Goal: Download file/media

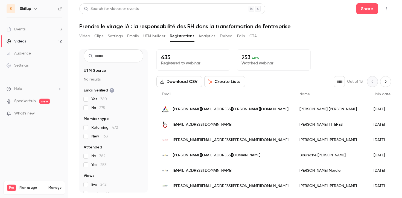
scroll to position [13, 0]
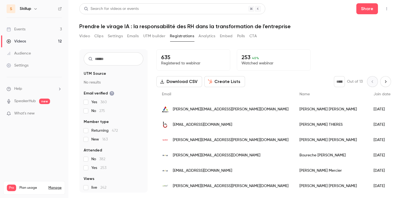
click at [49, 31] on link "Events 3" at bounding box center [34, 29] width 68 height 12
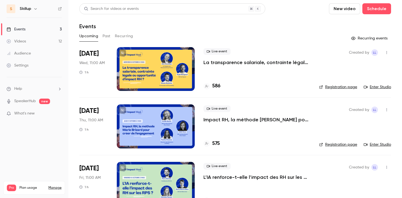
click at [109, 34] on button "Past" at bounding box center [107, 36] width 8 height 9
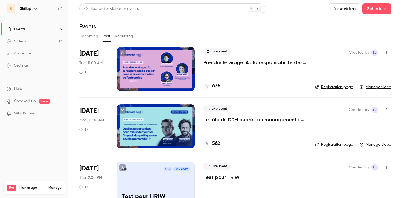
click at [213, 117] on p "Le rôle du DRH auprès du management : quelles opportunités pour mieux démontrer…" at bounding box center [255, 119] width 103 height 7
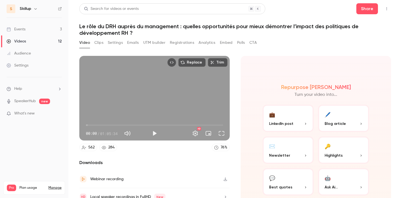
click at [179, 39] on button "Registrations" at bounding box center [182, 42] width 24 height 9
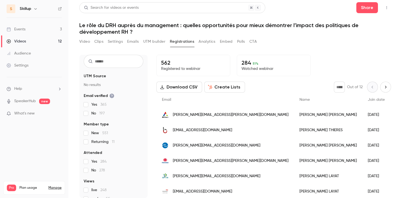
click at [180, 85] on button "Download CSV" at bounding box center [180, 87] width 46 height 11
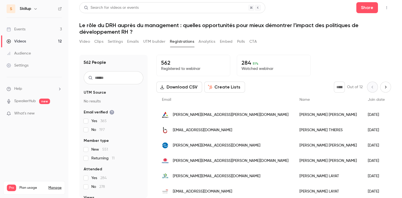
click at [49, 29] on link "Events 3" at bounding box center [34, 29] width 68 height 12
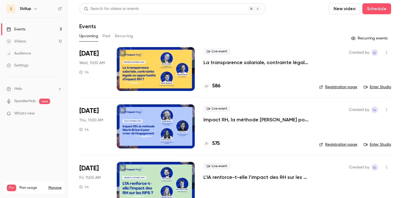
click at [107, 34] on button "Past" at bounding box center [107, 36] width 8 height 9
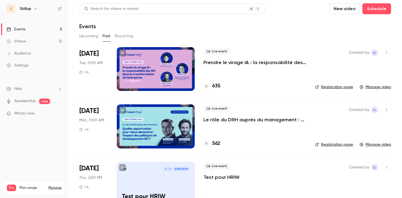
click at [211, 63] on p "Prendre le virage IA : la responsabilité des RH dans la transformation de l'ent…" at bounding box center [255, 62] width 103 height 7
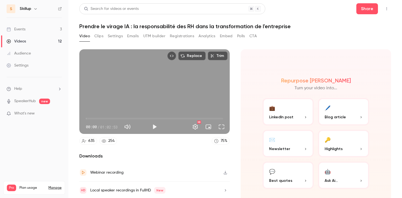
click at [173, 36] on button "Registrations" at bounding box center [182, 36] width 24 height 9
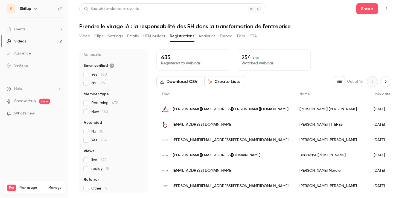
scroll to position [44, 0]
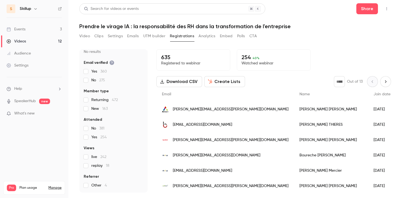
click at [243, 38] on button "Polls" at bounding box center [241, 36] width 8 height 9
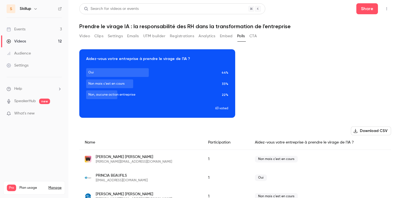
click at [102, 37] on button "Clips" at bounding box center [98, 36] width 9 height 9
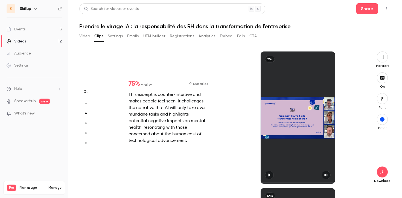
type input "*"
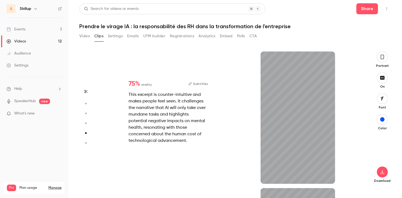
type input "*"
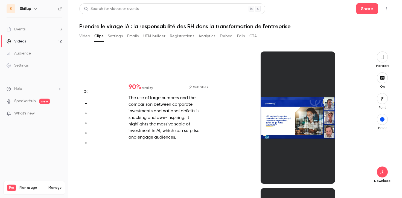
scroll to position [137, 0]
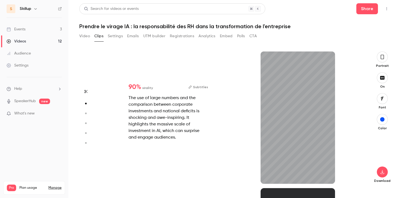
click at [385, 80] on button "button" at bounding box center [382, 77] width 11 height 11
click at [380, 81] on button "button" at bounding box center [382, 77] width 11 height 11
type input "*"
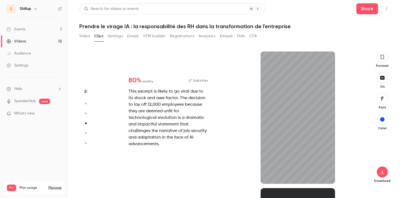
scroll to position [273, 0]
click at [383, 172] on icon "button" at bounding box center [383, 172] width 4 height 4
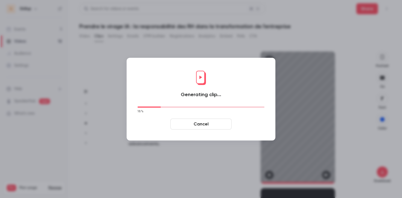
click at [227, 126] on button "Cancel" at bounding box center [200, 123] width 61 height 11
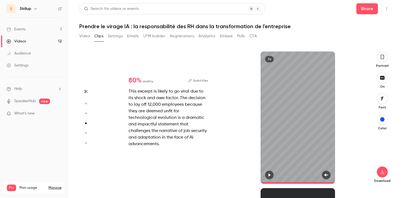
type input "*"
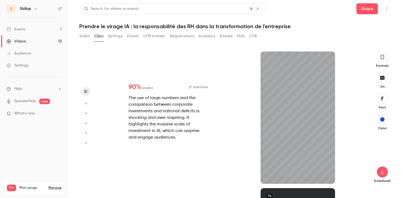
scroll to position [0, 0]
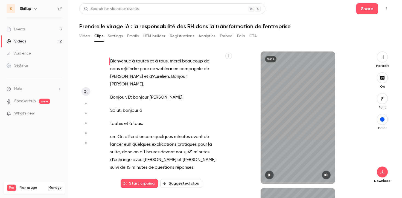
type input "*"
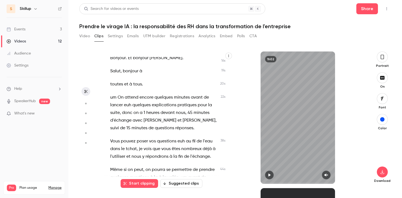
scroll to position [40, 0]
click at [229, 56] on icon "button" at bounding box center [228, 55] width 3 height 3
click at [236, 79] on div at bounding box center [201, 99] width 402 height 198
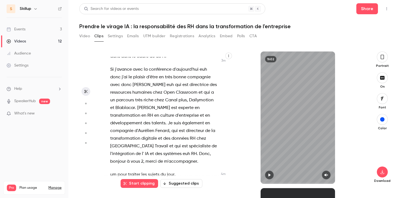
scroll to position [610, 0]
click at [173, 142] on span "et" at bounding box center [171, 146] width 4 height 8
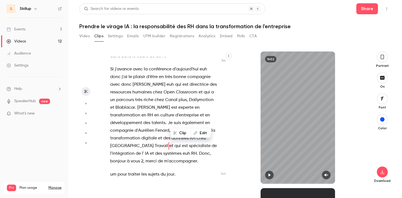
scroll to position [605, 0]
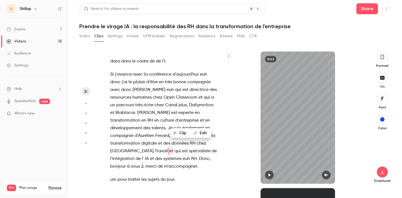
type input "***"
click at [244, 131] on div "1h02" at bounding box center [298, 117] width 130 height 132
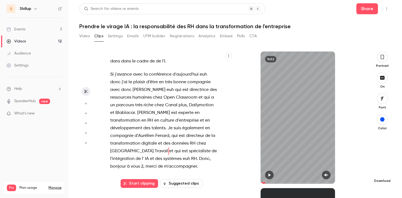
click at [386, 169] on button "button" at bounding box center [382, 171] width 11 height 11
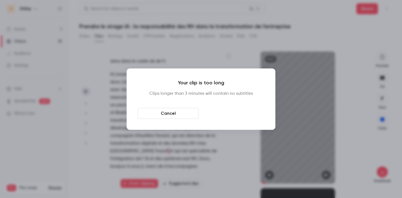
click at [242, 115] on button "Download anyway" at bounding box center [233, 113] width 61 height 11
